Goal: Entertainment & Leisure: Browse casually

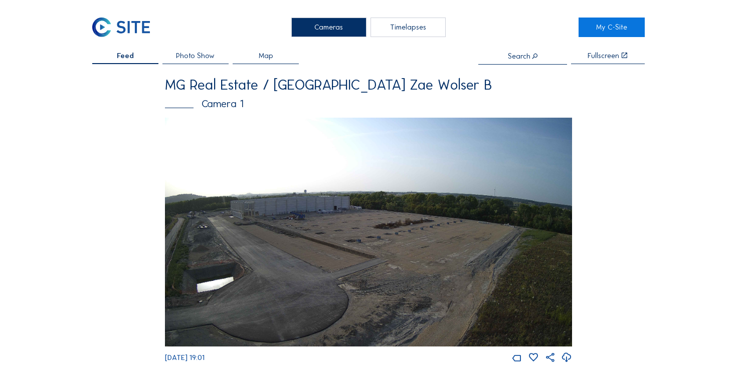
click at [326, 203] on img at bounding box center [368, 232] width 407 height 229
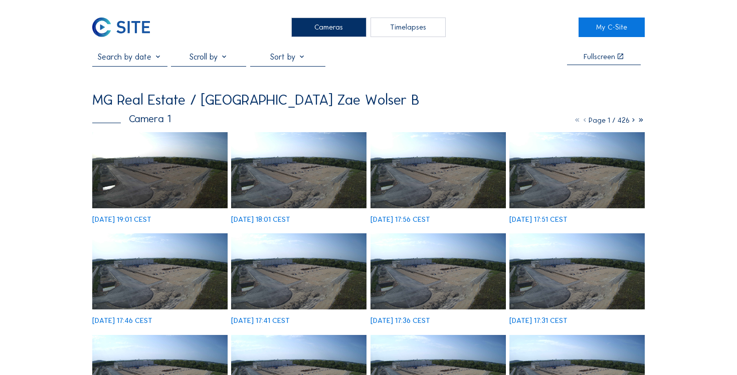
click at [634, 123] on icon at bounding box center [634, 120] width 8 height 9
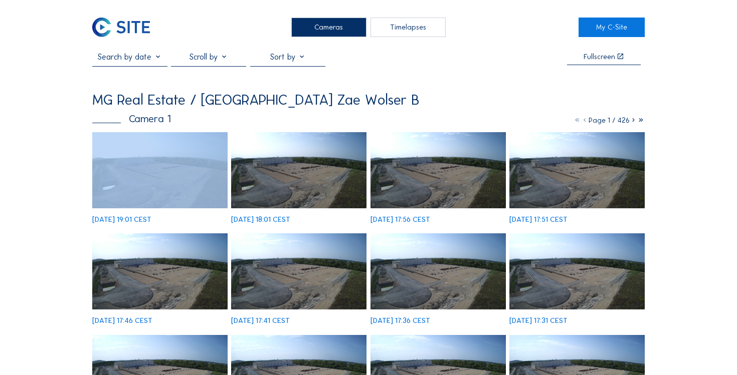
click at [634, 123] on icon at bounding box center [634, 120] width 8 height 9
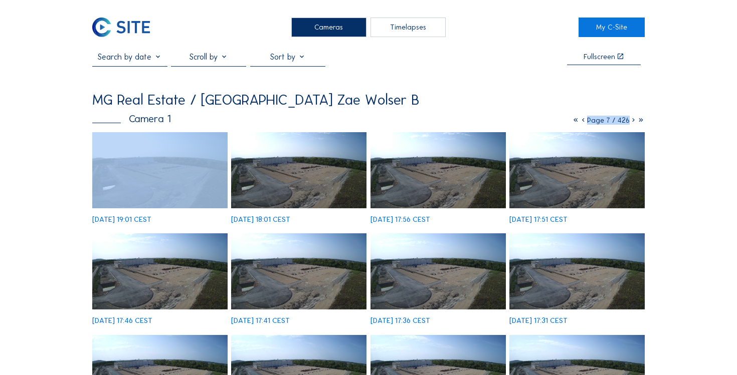
click at [634, 123] on icon at bounding box center [634, 120] width 8 height 9
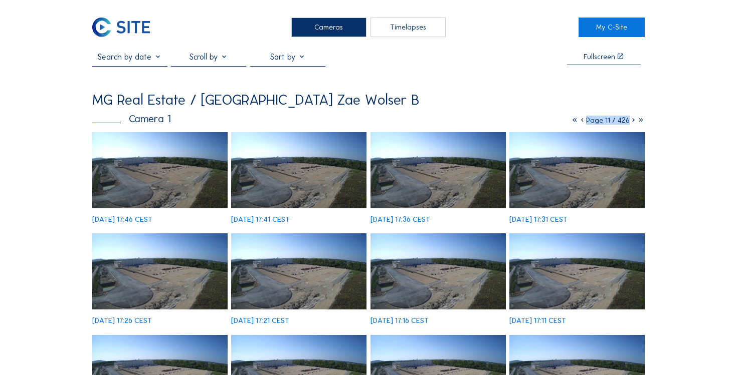
click at [633, 123] on icon at bounding box center [634, 120] width 8 height 9
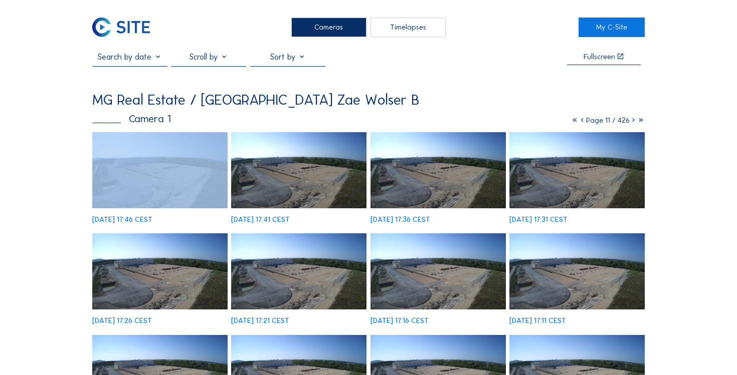
click at [633, 123] on icon at bounding box center [634, 120] width 8 height 9
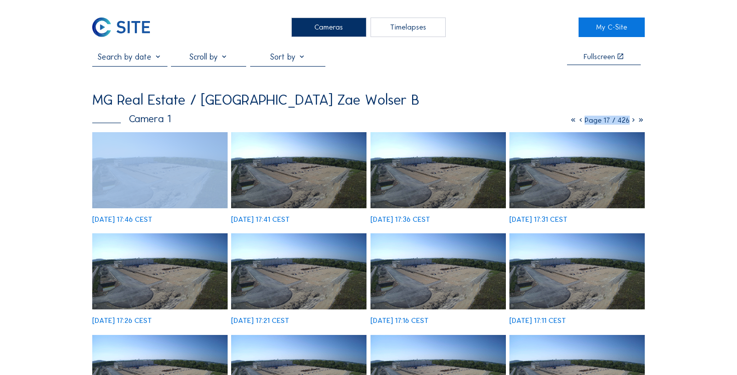
click at [633, 123] on icon at bounding box center [634, 120] width 8 height 9
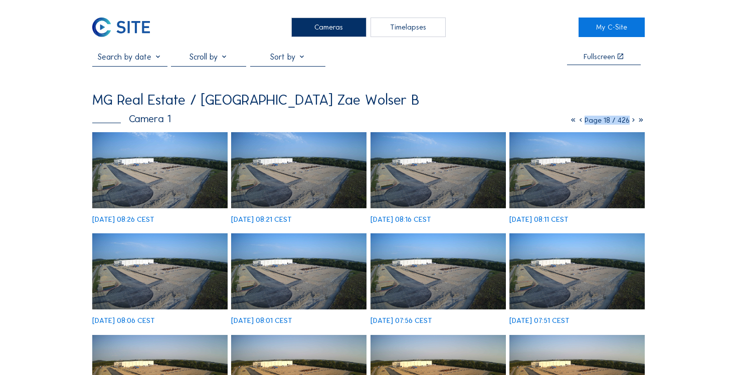
click at [634, 120] on icon at bounding box center [634, 120] width 8 height 9
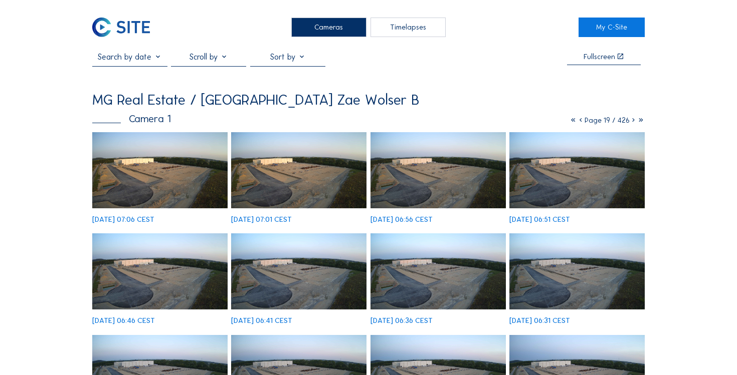
click at [632, 123] on icon at bounding box center [634, 120] width 8 height 9
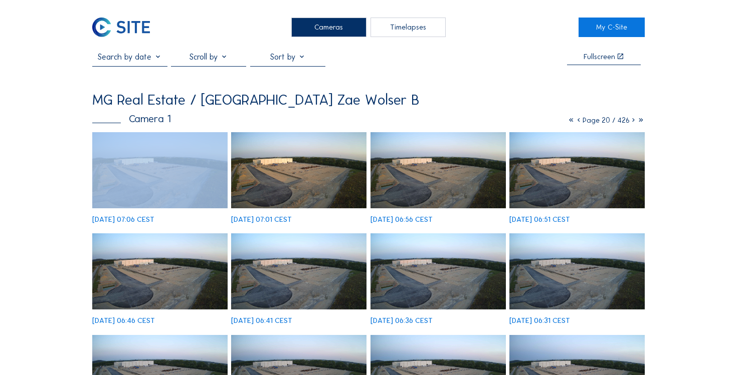
click at [632, 123] on icon at bounding box center [634, 120] width 8 height 9
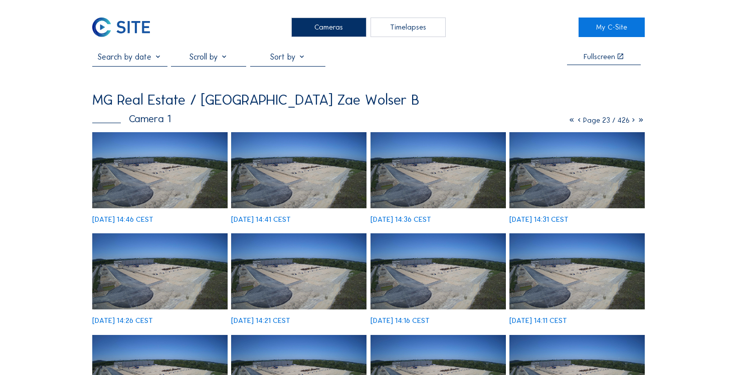
click at [632, 120] on icon at bounding box center [634, 120] width 8 height 9
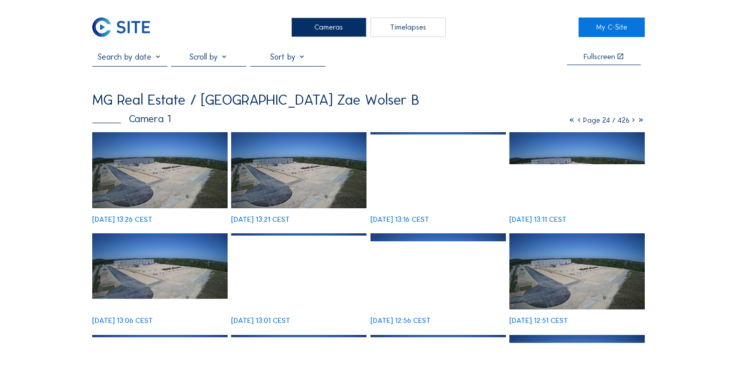
click at [633, 119] on icon at bounding box center [634, 120] width 8 height 9
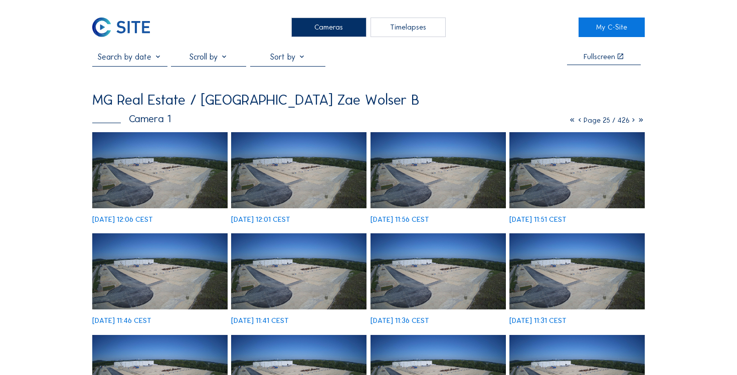
click at [633, 119] on icon at bounding box center [634, 120] width 8 height 9
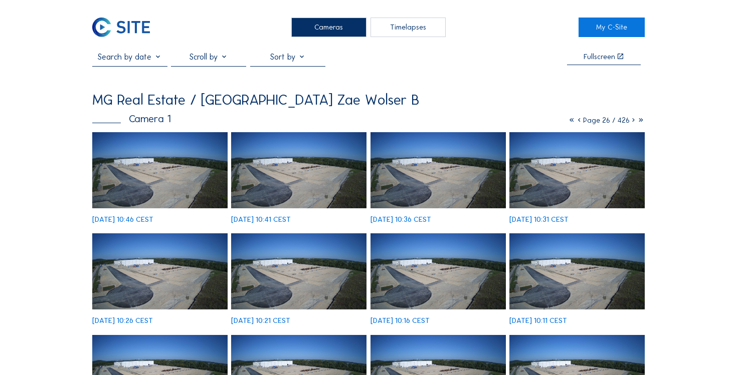
click at [633, 118] on icon at bounding box center [634, 120] width 8 height 9
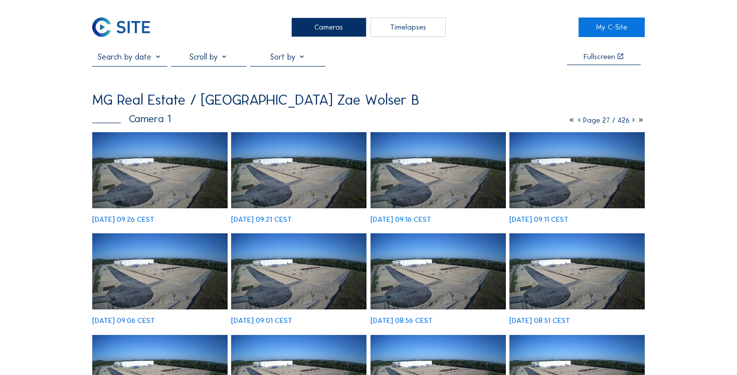
click at [633, 118] on icon at bounding box center [634, 120] width 8 height 9
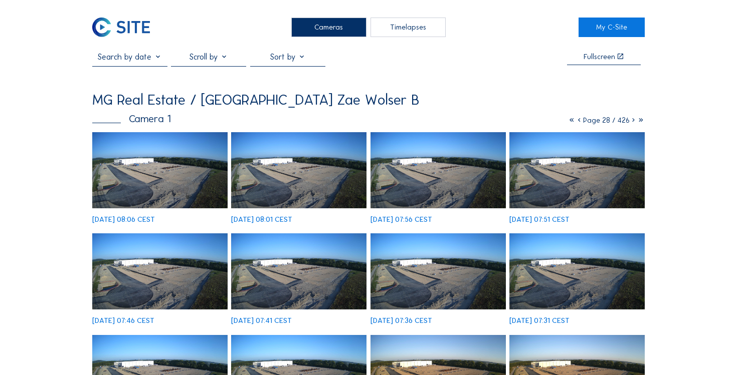
click at [633, 118] on icon at bounding box center [634, 120] width 8 height 9
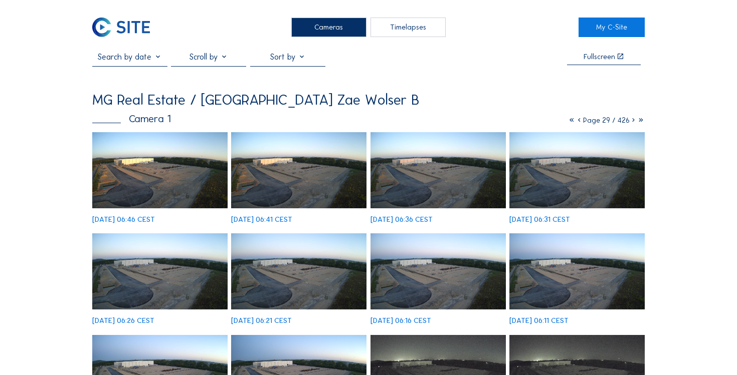
click at [580, 123] on icon at bounding box center [579, 120] width 8 height 9
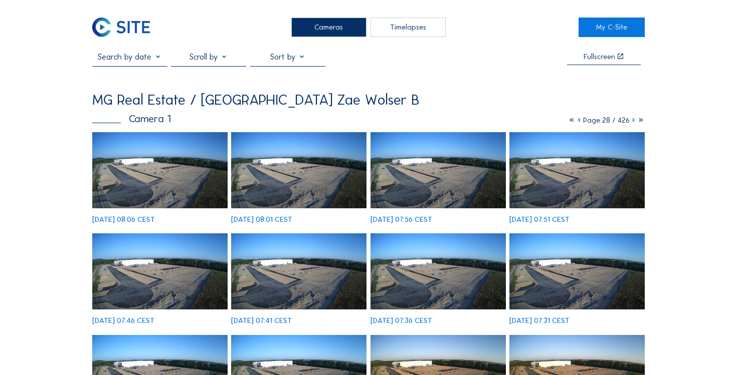
click at [195, 188] on img at bounding box center [159, 170] width 135 height 76
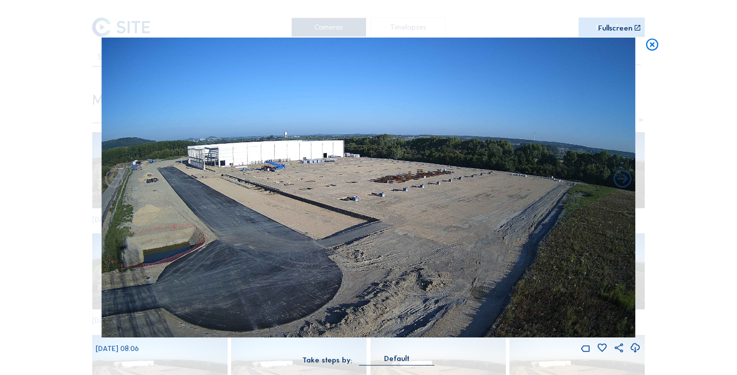
click at [604, 28] on div "Fullscreen" at bounding box center [615, 29] width 34 height 8
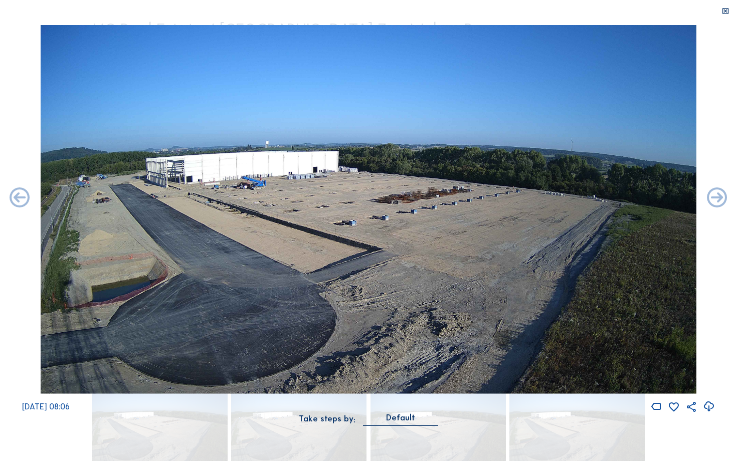
click at [167, 170] on img at bounding box center [369, 209] width 656 height 369
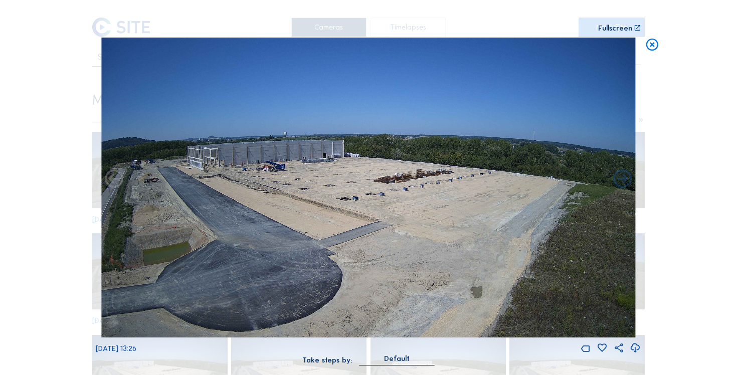
click at [51, 257] on div "Scroll to travel through time | Press 'Alt' Button + Scroll to Zoom | Click and…" at bounding box center [368, 187] width 737 height 375
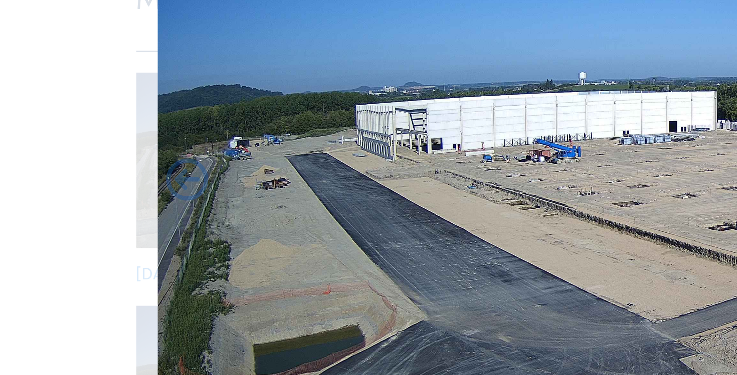
click at [64, 199] on div "Scroll to travel through time | Press 'Alt' Button + Scroll to Zoom | Click and…" at bounding box center [368, 187] width 737 height 375
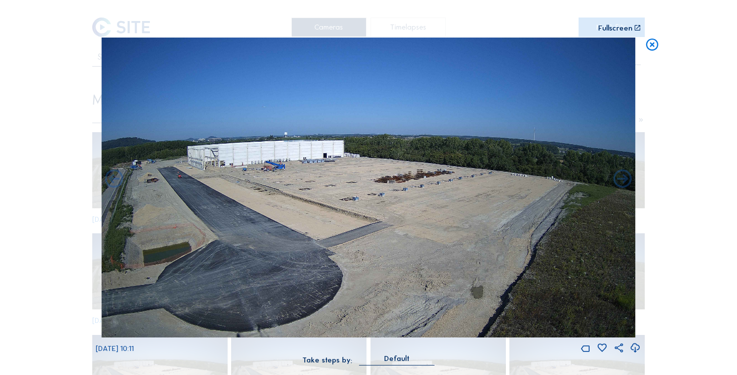
click at [609, 21] on div "Scroll to travel through time | Press 'Alt' Button + Scroll to Zoom | Click and…" at bounding box center [368, 188] width 545 height 376
click at [610, 31] on div "Fullscreen" at bounding box center [615, 29] width 34 height 8
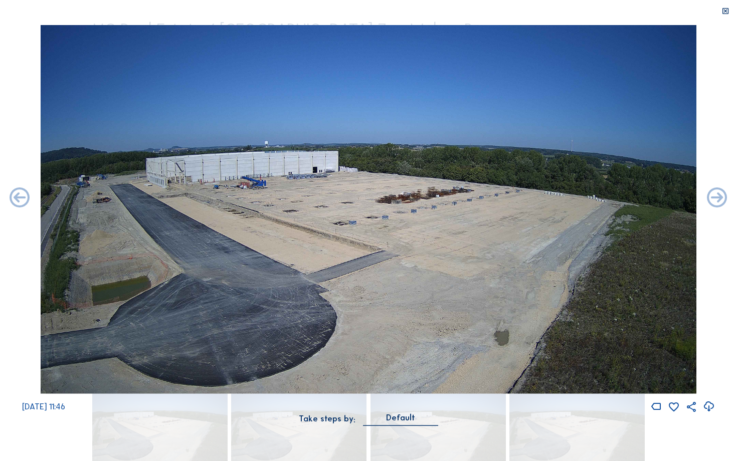
click at [105, 172] on img at bounding box center [369, 209] width 656 height 369
click at [81, 173] on img at bounding box center [369, 209] width 656 height 369
